Goal: Navigation & Orientation: Find specific page/section

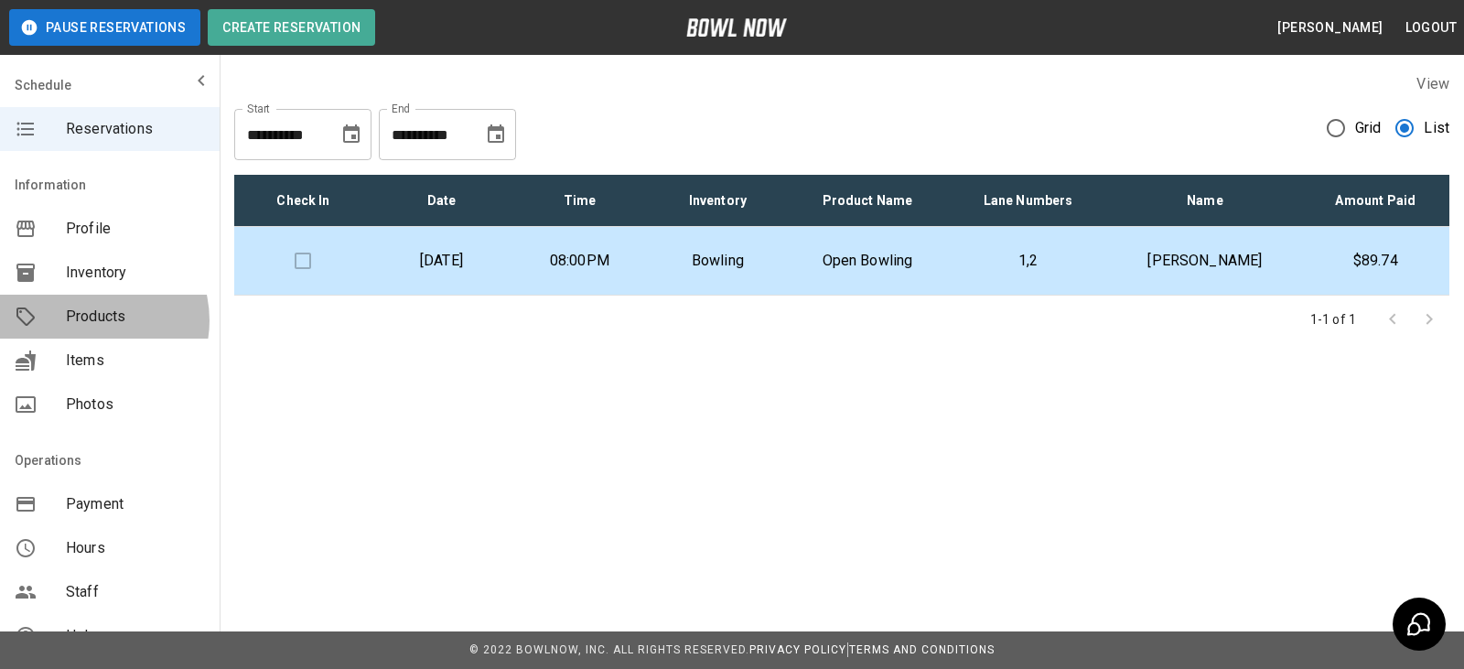
click at [90, 320] on span "Products" at bounding box center [135, 317] width 139 height 22
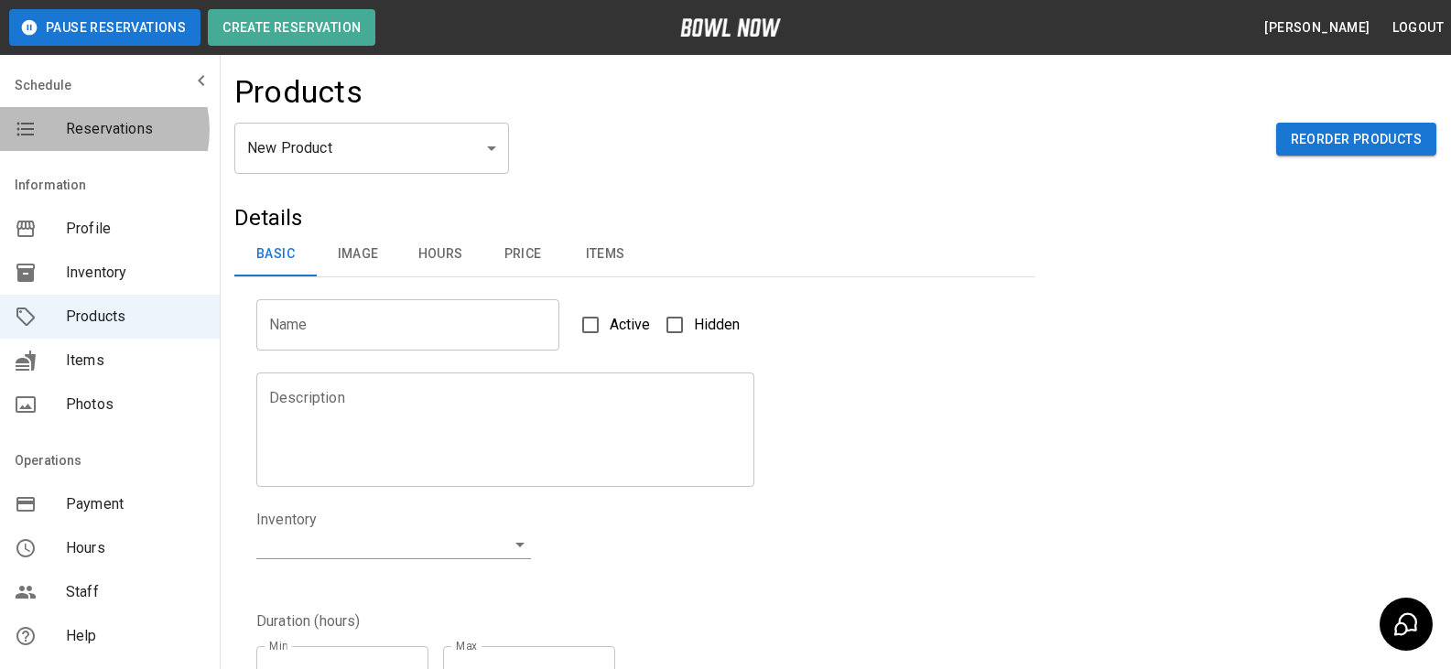
click at [97, 130] on span "Reservations" at bounding box center [135, 129] width 139 height 22
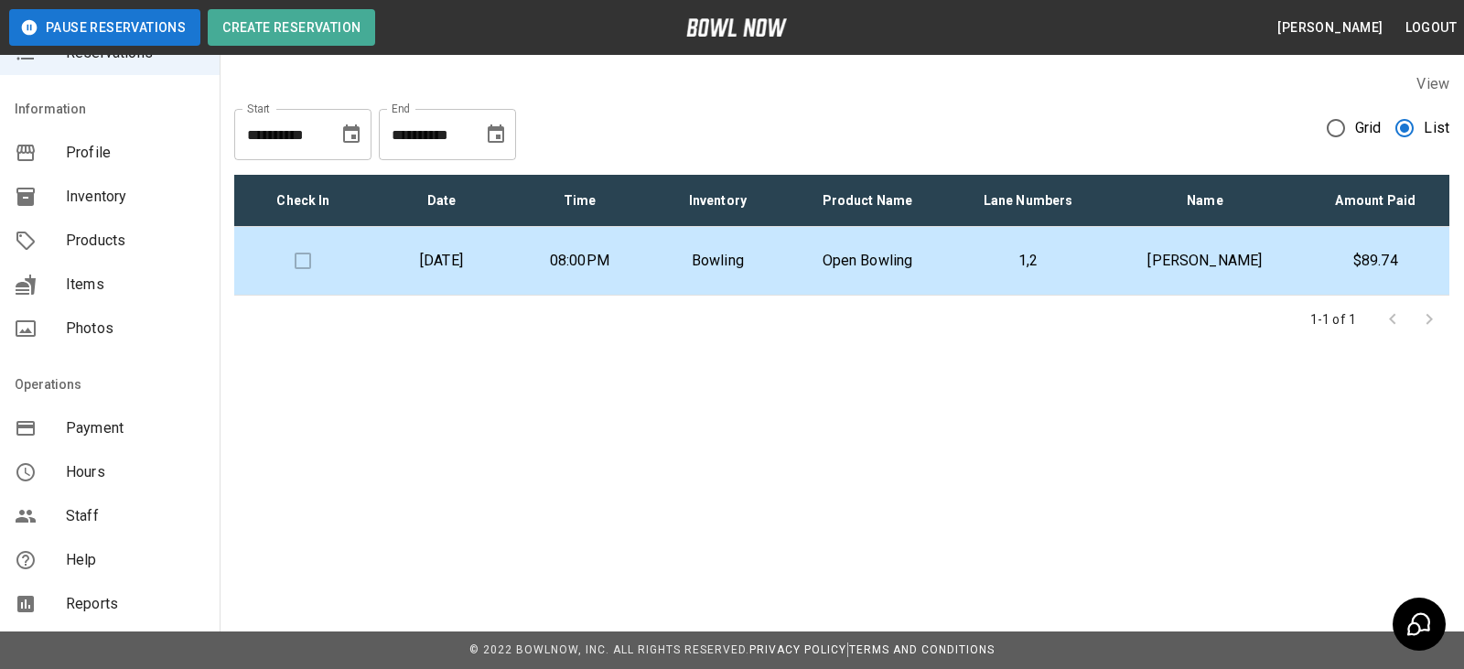
scroll to position [319, 0]
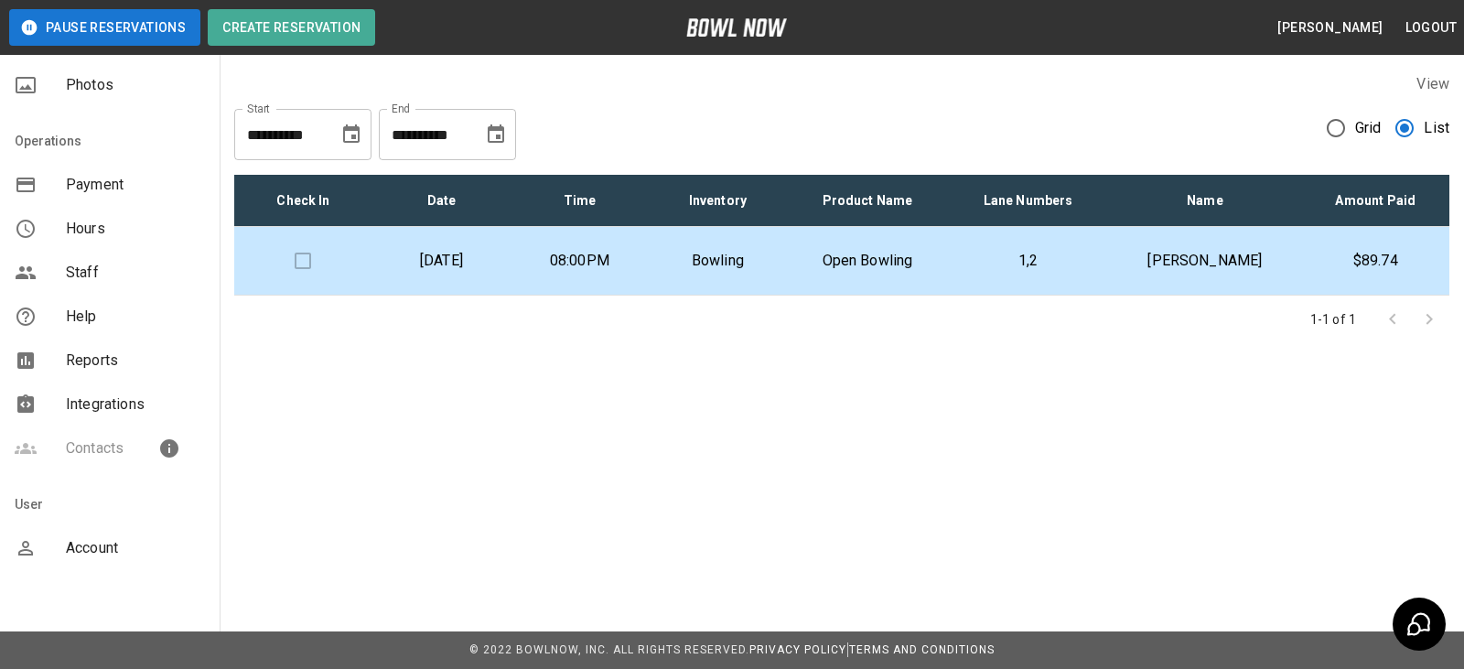
click at [98, 444] on div "Contacts" at bounding box center [110, 448] width 220 height 44
click at [99, 444] on div "Contacts" at bounding box center [110, 448] width 220 height 44
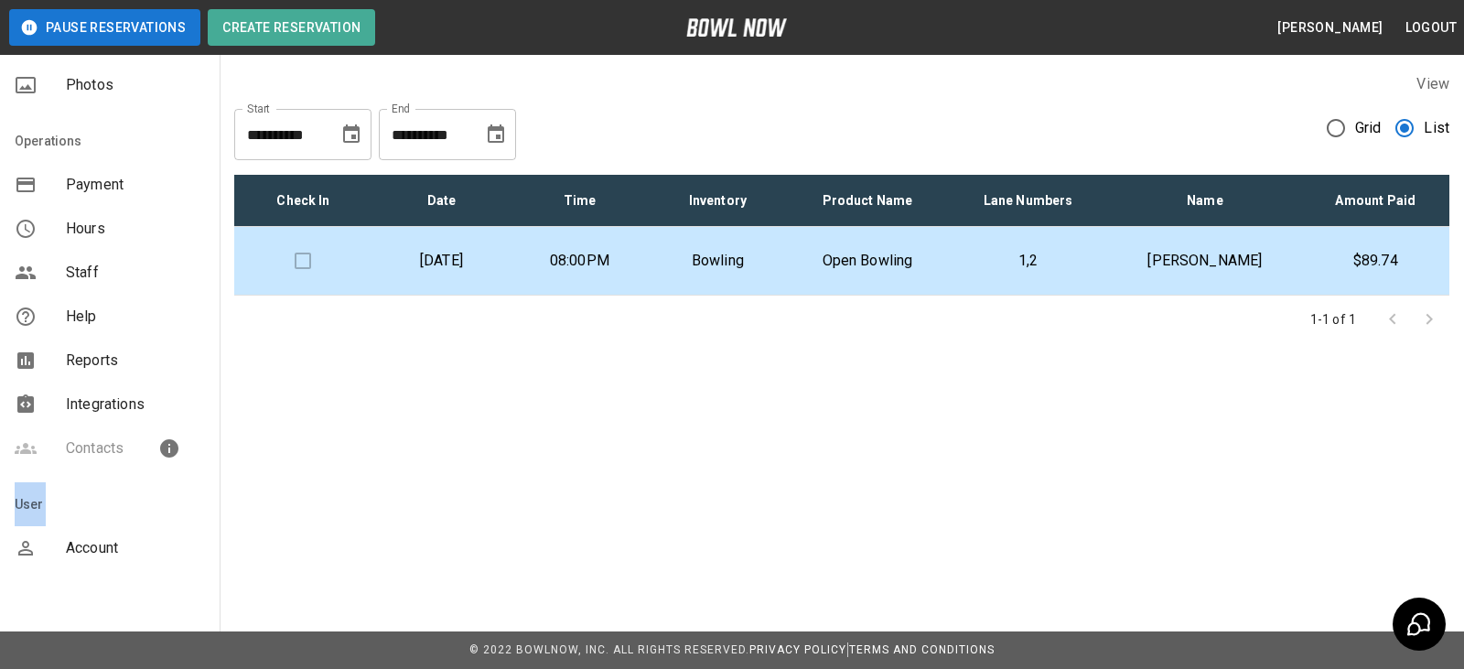
click at [99, 444] on div "Contacts" at bounding box center [110, 448] width 220 height 44
click at [160, 446] on icon "mailbox folders" at bounding box center [169, 448] width 18 height 18
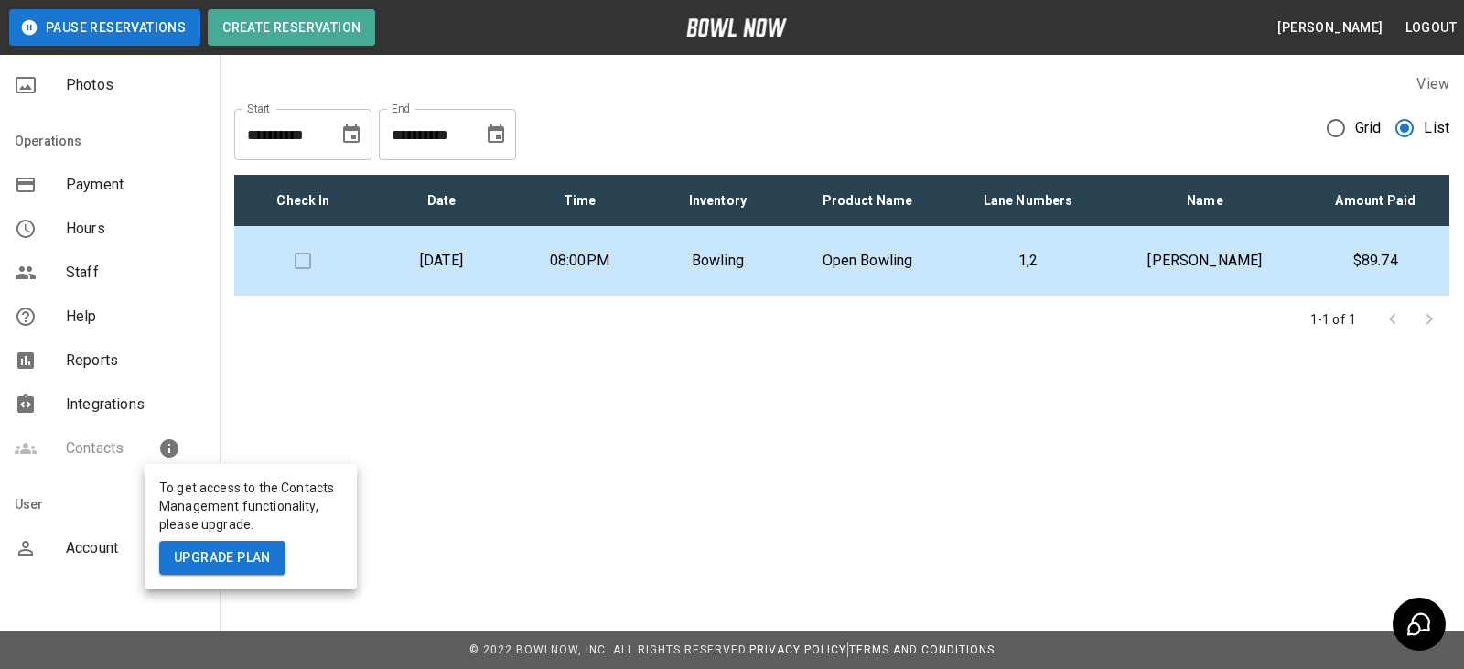
click at [95, 446] on div at bounding box center [732, 334] width 1464 height 669
